Goal: Transaction & Acquisition: Purchase product/service

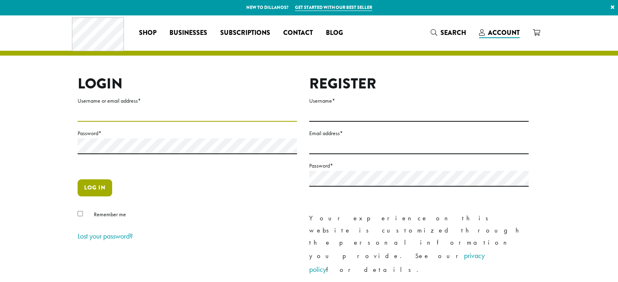
type input "**********"
click at [89, 189] on button "Log in" at bounding box center [95, 188] width 35 height 17
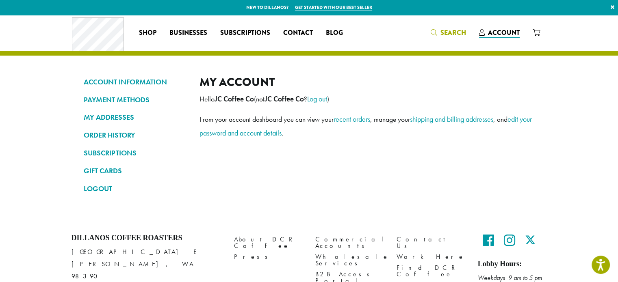
click at [440, 32] on span "Search" at bounding box center [448, 33] width 35 height 10
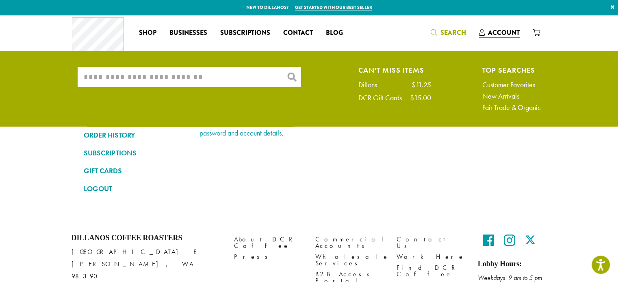
click at [255, 81] on input "What are you searching for?" at bounding box center [189, 77] width 223 height 20
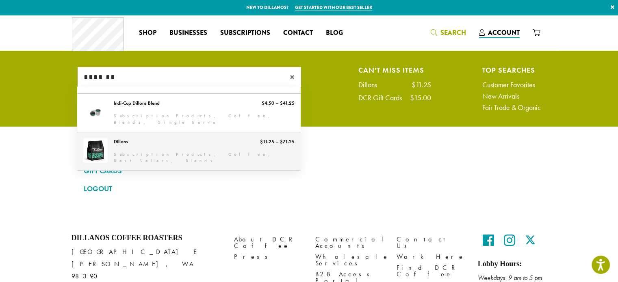
type input "*******"
click at [202, 151] on link "Dillons" at bounding box center [188, 151] width 223 height 38
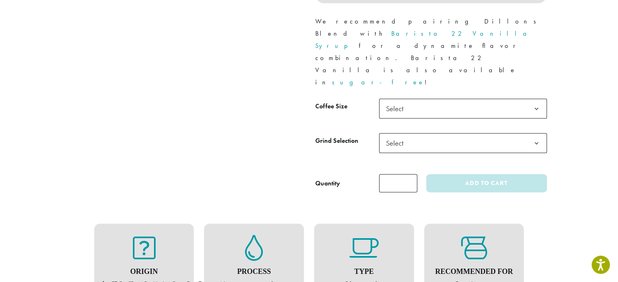
scroll to position [375, 0]
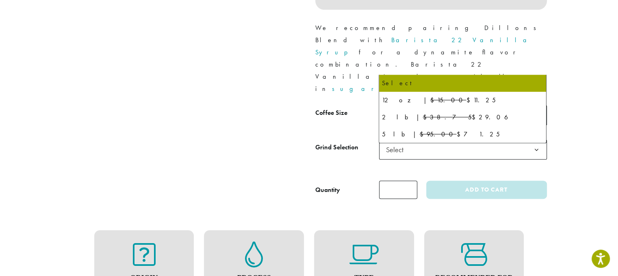
click at [532, 106] on b at bounding box center [537, 116] width 20 height 20
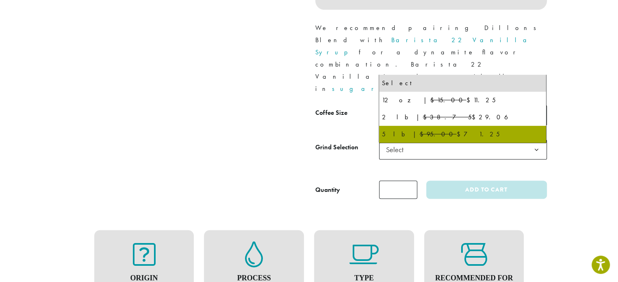
select select "**********"
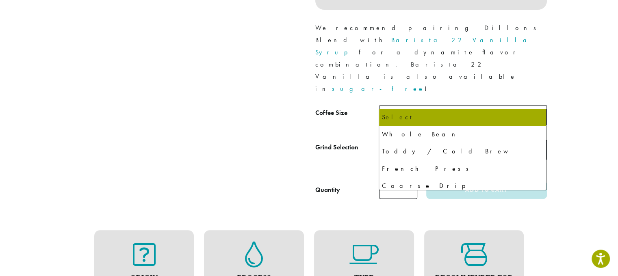
click at [490, 140] on span "Select" at bounding box center [463, 150] width 168 height 20
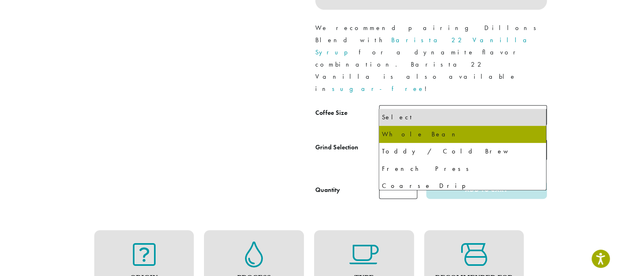
select select "**********"
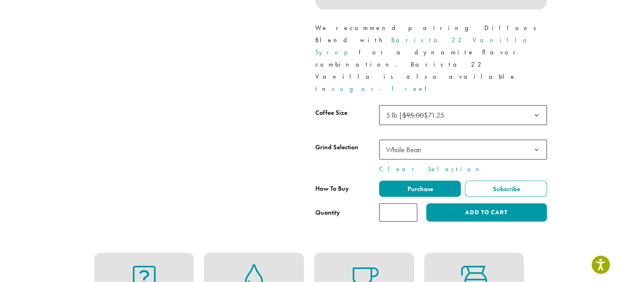
type input "*"
click at [409, 204] on input "*" at bounding box center [398, 213] width 38 height 18
click at [436, 181] on label "Purchase" at bounding box center [420, 189] width 82 height 16
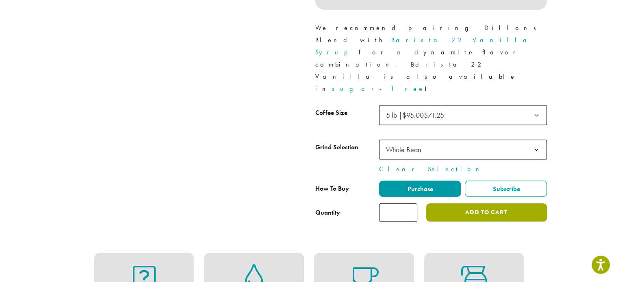
click at [453, 204] on button "Add to cart" at bounding box center [486, 213] width 120 height 18
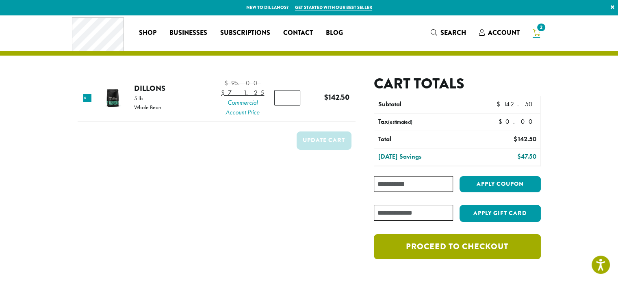
click at [429, 238] on link "Proceed to checkout" at bounding box center [457, 246] width 167 height 25
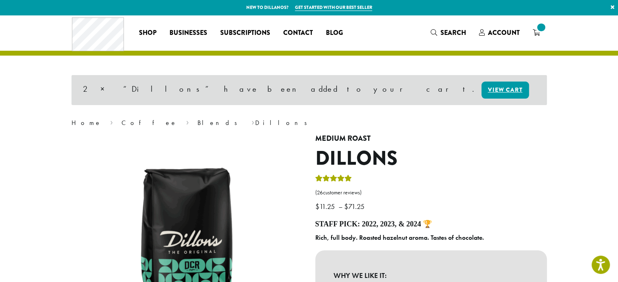
click at [481, 87] on link "View cart" at bounding box center [505, 90] width 48 height 17
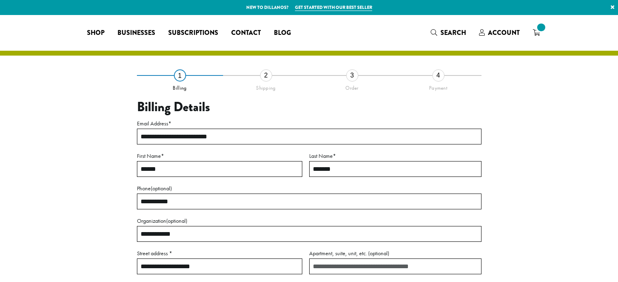
select select "**"
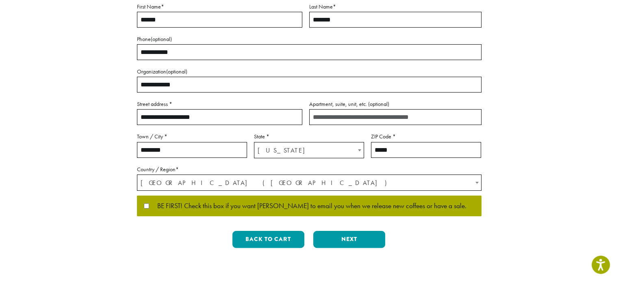
scroll to position [150, 0]
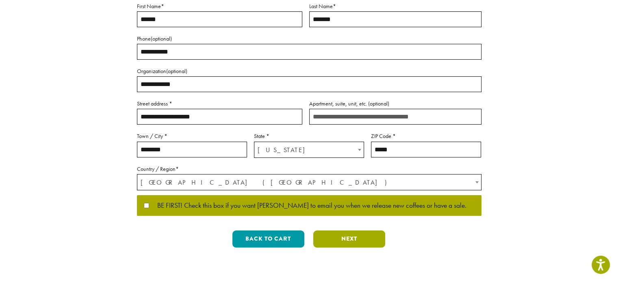
click at [345, 236] on button "Next" at bounding box center [349, 239] width 72 height 17
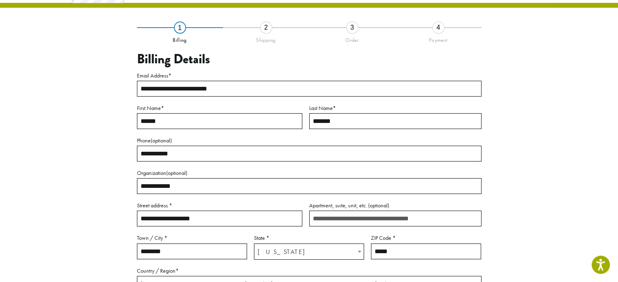
scroll to position [46, 0]
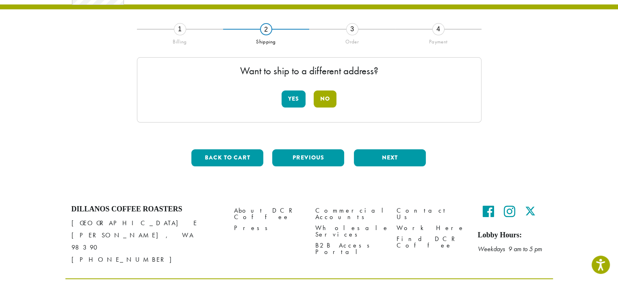
click at [319, 99] on button "No" at bounding box center [325, 99] width 23 height 17
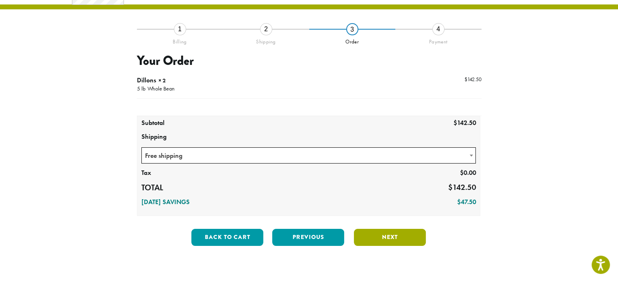
click at [374, 238] on button "Next" at bounding box center [390, 237] width 72 height 17
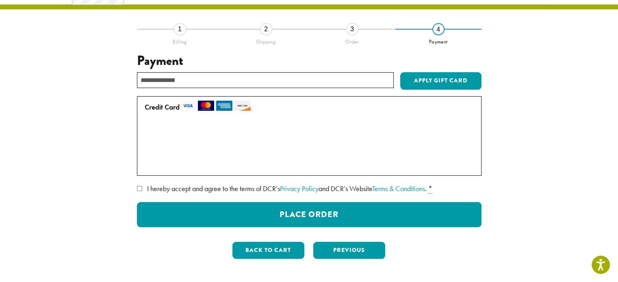
click at [146, 164] on label "Use a new card" at bounding box center [308, 164] width 326 height 13
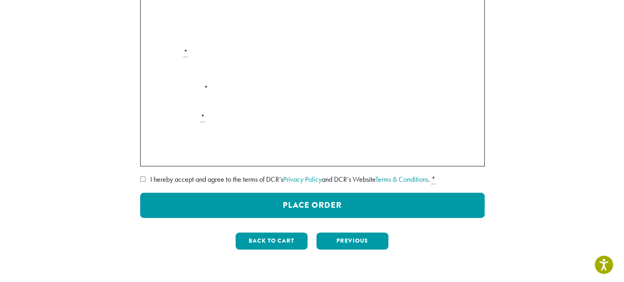
scroll to position [176, 0]
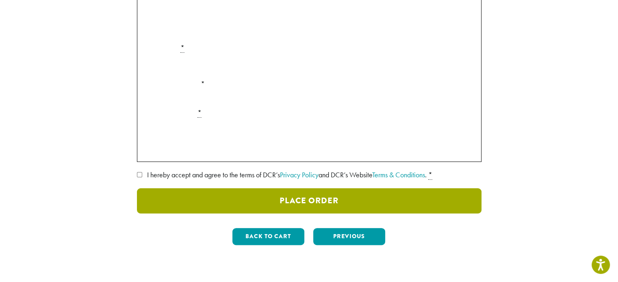
click at [327, 202] on button "Place Order" at bounding box center [309, 201] width 345 height 25
